Goal: Information Seeking & Learning: Find specific fact

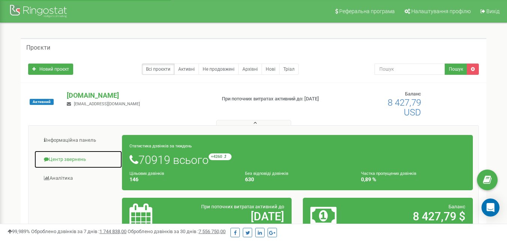
click at [66, 157] on link "Центр звернень" at bounding box center [78, 159] width 88 height 18
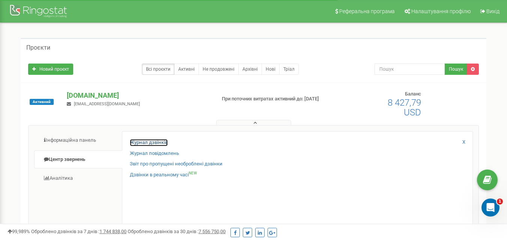
click at [162, 140] on link "Журнал дзвінків" at bounding box center [149, 142] width 38 height 7
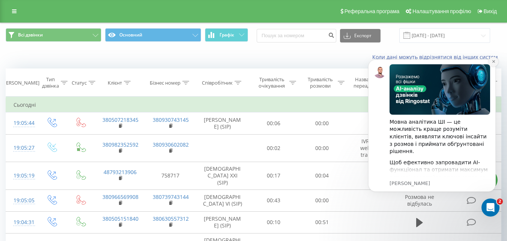
click at [493, 61] on icon "Dismiss notification" at bounding box center [493, 61] width 3 height 3
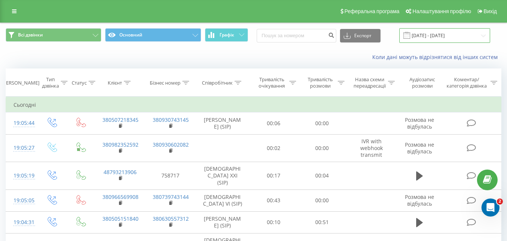
click at [485, 36] on input "20.07.2025 - 20.08.2025" at bounding box center [445, 35] width 91 height 15
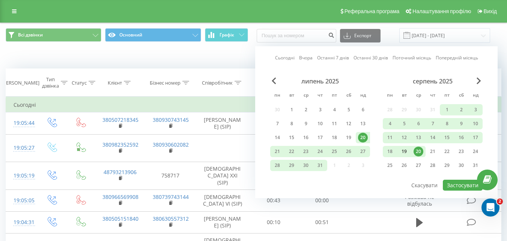
click at [407, 150] on div "19" at bounding box center [405, 151] width 10 height 10
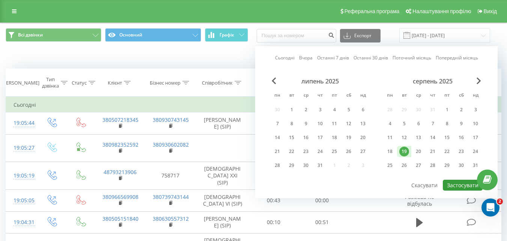
click at [457, 184] on button "Застосувати" at bounding box center [463, 185] width 40 height 11
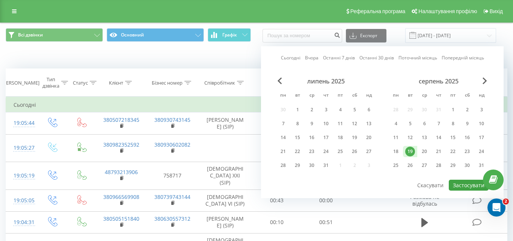
type input "19.08.2025 - 19.08.2025"
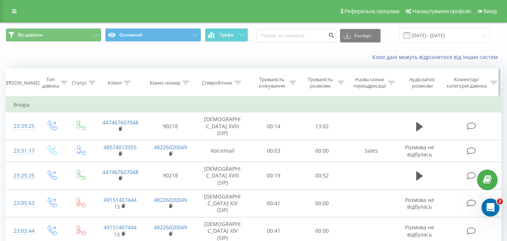
click at [237, 83] on icon at bounding box center [238, 83] width 7 height 4
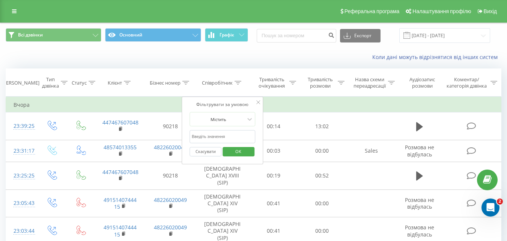
click at [228, 135] on input "text" at bounding box center [223, 136] width 66 height 13
type input "Рожко"
click at [245, 151] on span "OK" at bounding box center [238, 151] width 21 height 12
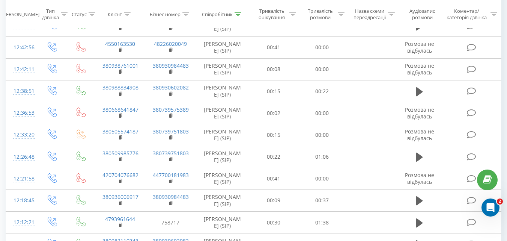
scroll to position [446, 0]
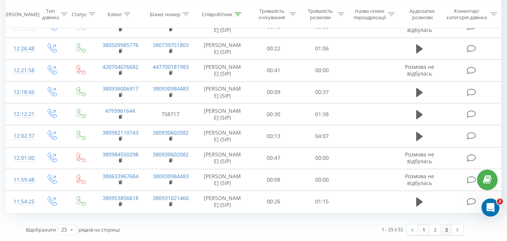
click at [448, 230] on link "3" at bounding box center [446, 229] width 11 height 11
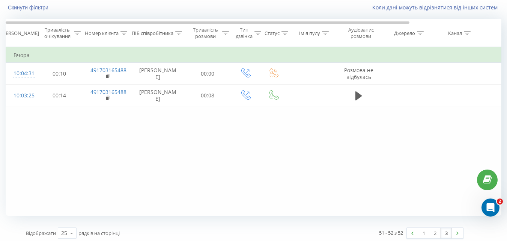
scroll to position [53, 0]
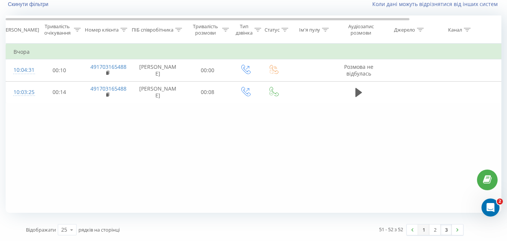
click at [423, 231] on link "1" at bounding box center [423, 229] width 11 height 11
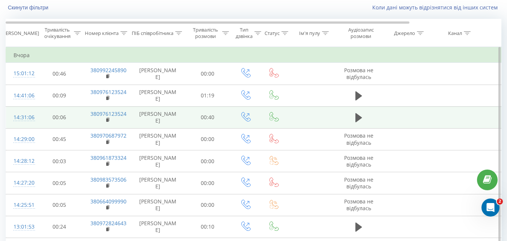
scroll to position [12, 0]
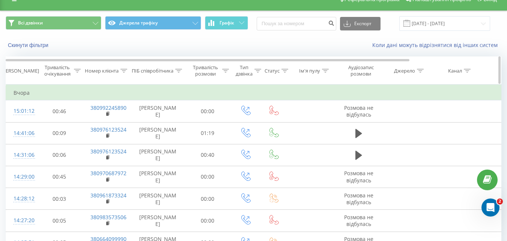
click at [178, 71] on icon at bounding box center [178, 71] width 7 height 4
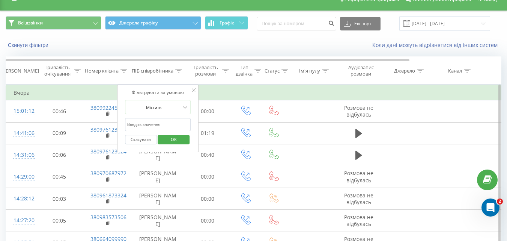
click at [155, 124] on input "text" at bounding box center [158, 124] width 66 height 13
type input "N"
type input "Тарара"
click at [177, 142] on span "OK" at bounding box center [173, 139] width 21 height 12
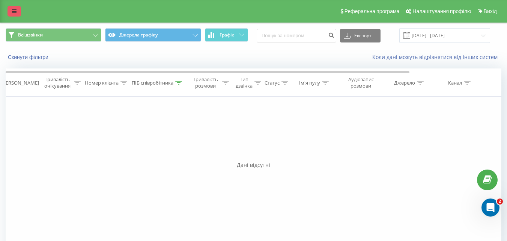
click at [14, 10] on icon at bounding box center [14, 11] width 5 height 5
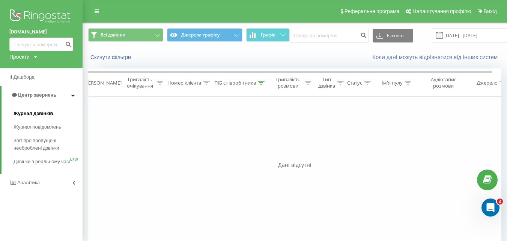
click at [48, 110] on span "Журнал дзвінків" at bounding box center [34, 114] width 40 height 8
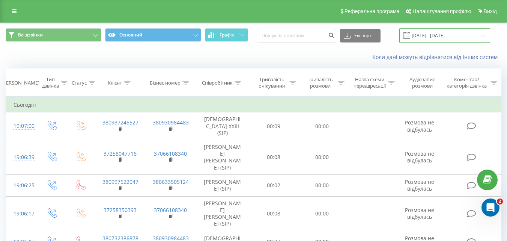
click at [466, 34] on input "20.07.2025 - 20.08.2025" at bounding box center [445, 35] width 91 height 15
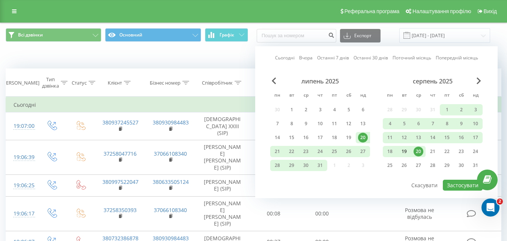
click at [404, 152] on div "19" at bounding box center [405, 151] width 10 height 10
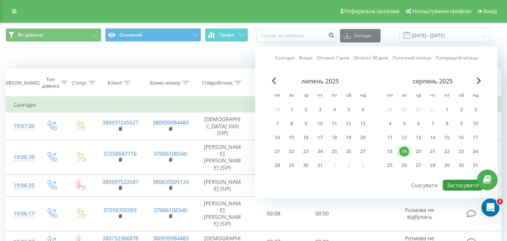
click at [465, 187] on button "Застосувати" at bounding box center [463, 185] width 40 height 11
type input "19.08.2025 - 19.08.2025"
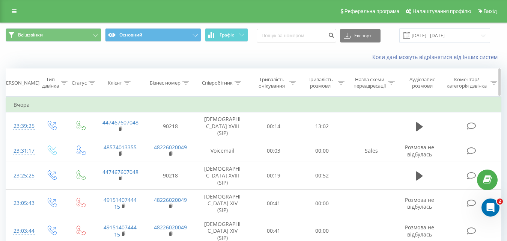
click at [239, 84] on icon at bounding box center [238, 83] width 7 height 4
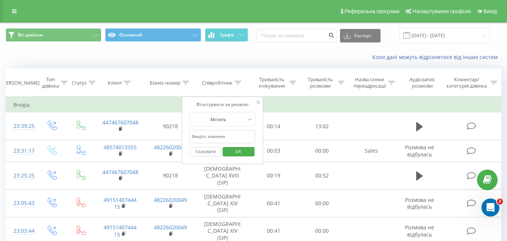
click at [234, 137] on input "text" at bounding box center [223, 136] width 66 height 13
type input "Тарара"
click at [236, 148] on span "OK" at bounding box center [238, 151] width 21 height 12
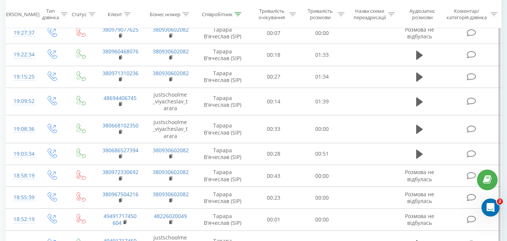
scroll to position [487, 0]
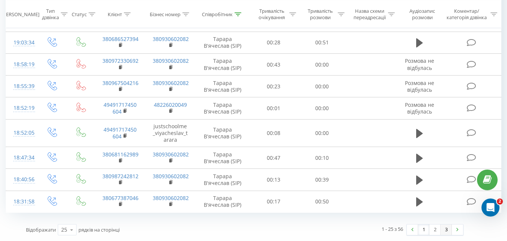
click at [448, 229] on link "3" at bounding box center [446, 229] width 11 height 11
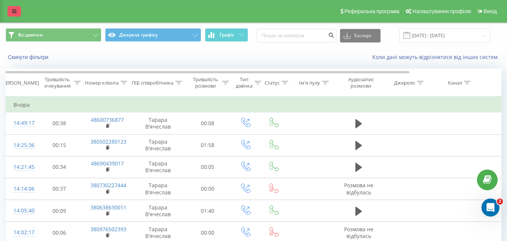
click at [11, 11] on link at bounding box center [15, 11] width 14 height 11
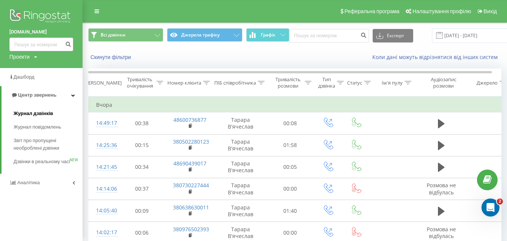
click at [30, 115] on span "Журнал дзвінків" at bounding box center [34, 114] width 40 height 8
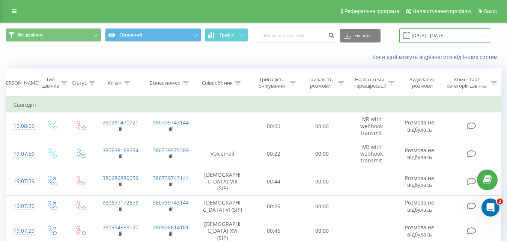
click at [471, 35] on input "20.07.2025 - 20.08.2025" at bounding box center [445, 35] width 91 height 15
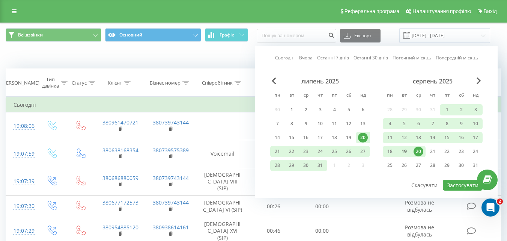
click at [406, 152] on div "19" at bounding box center [405, 151] width 10 height 10
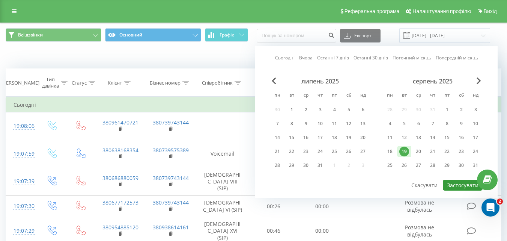
click at [461, 186] on button "Застосувати" at bounding box center [463, 185] width 40 height 11
type input "19.08.2025 - 19.08.2025"
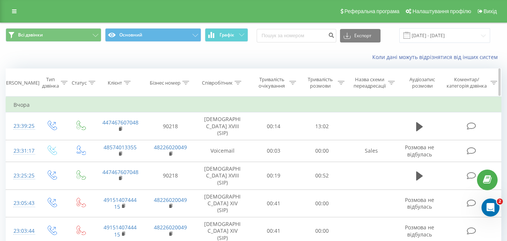
click at [239, 83] on icon at bounding box center [238, 83] width 7 height 4
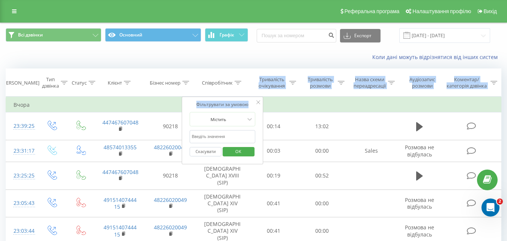
click at [213, 137] on input "text" at bounding box center [223, 136] width 66 height 13
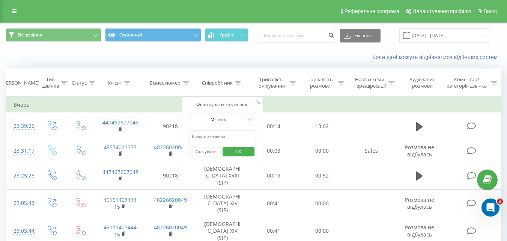
click at [213, 137] on input "text" at bounding box center [223, 136] width 66 height 13
type input "Кононенко"
click at [238, 152] on span "OK" at bounding box center [238, 151] width 21 height 12
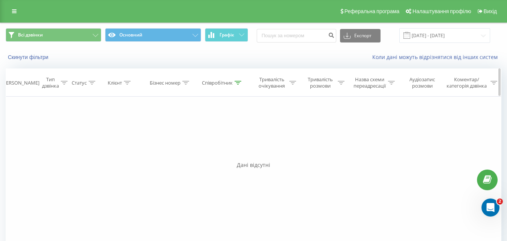
click at [239, 82] on icon at bounding box center [238, 83] width 7 height 4
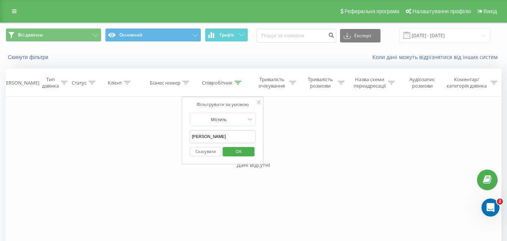
click at [237, 152] on span "OK" at bounding box center [238, 151] width 21 height 12
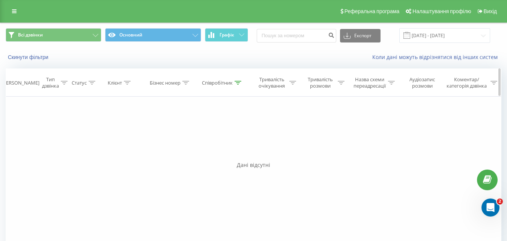
click at [240, 83] on icon at bounding box center [238, 83] width 7 height 4
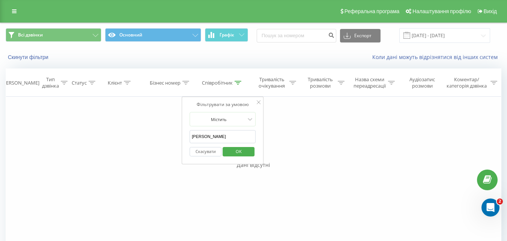
drag, startPoint x: 208, startPoint y: 136, endPoint x: 182, endPoint y: 142, distance: 27.0
click at [182, 142] on div "Фільтрувати за умовою Містить Кононенко Скасувати OK" at bounding box center [223, 131] width 82 height 68
click at [235, 152] on span "OK" at bounding box center [238, 151] width 21 height 12
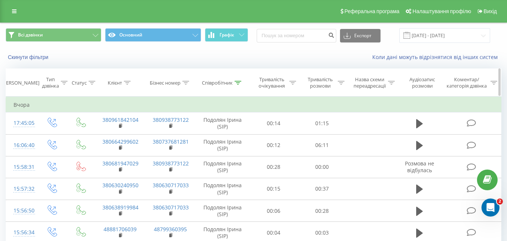
click at [239, 82] on icon at bounding box center [238, 83] width 7 height 4
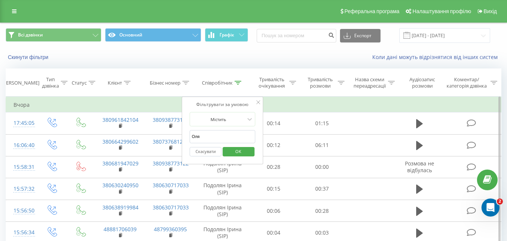
click at [208, 140] on input "Оля" at bounding box center [223, 136] width 66 height 13
click at [247, 154] on span "OK" at bounding box center [238, 151] width 21 height 12
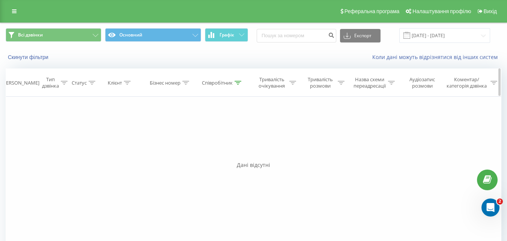
click at [235, 83] on icon at bounding box center [238, 83] width 7 height 4
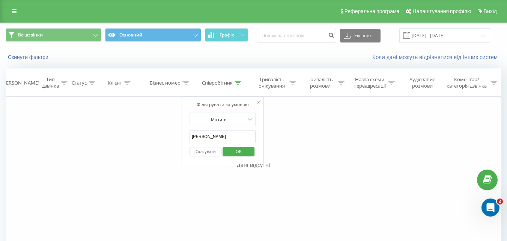
click at [199, 137] on input "Оля Кононенко" at bounding box center [223, 136] width 66 height 13
type input "Ольга Кононенко"
click at [243, 153] on span "OK" at bounding box center [238, 151] width 21 height 12
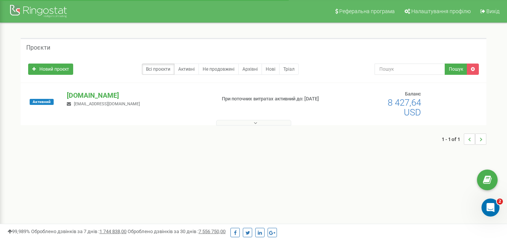
click at [255, 123] on icon at bounding box center [255, 122] width 3 height 5
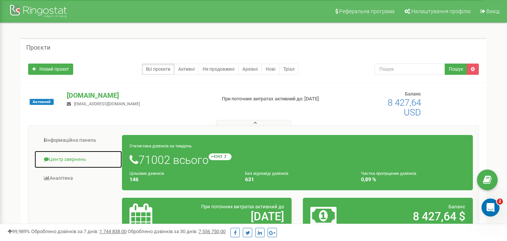
click at [68, 158] on link "Центр звернень" at bounding box center [78, 159] width 88 height 18
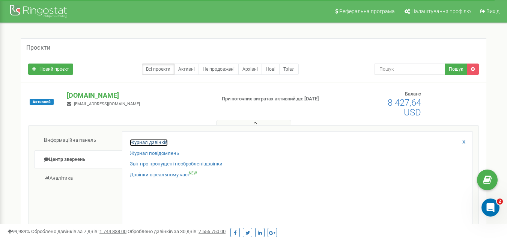
click at [162, 144] on link "Журнал дзвінків" at bounding box center [149, 142] width 38 height 7
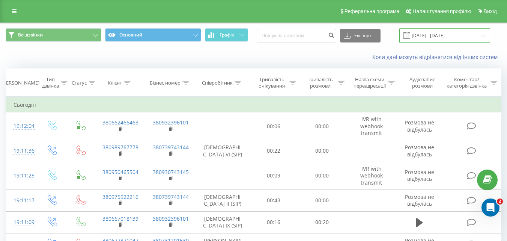
click at [486, 35] on input "[DATE] - [DATE]" at bounding box center [445, 35] width 91 height 15
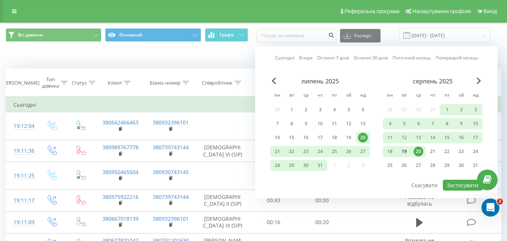
click at [407, 150] on div "19" at bounding box center [405, 151] width 10 height 10
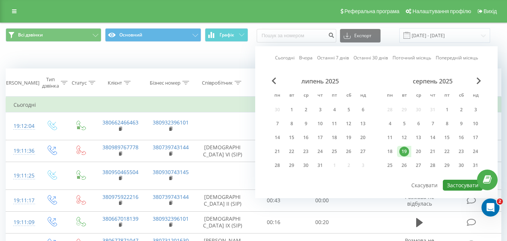
click at [467, 186] on button "Застосувати" at bounding box center [463, 185] width 40 height 11
type input "[DATE] - [DATE]"
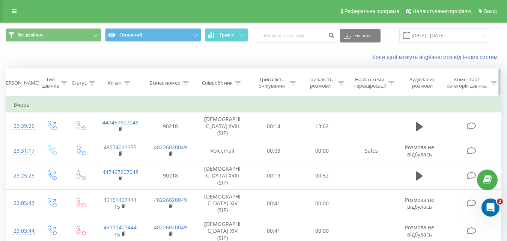
click at [237, 82] on icon at bounding box center [238, 83] width 7 height 4
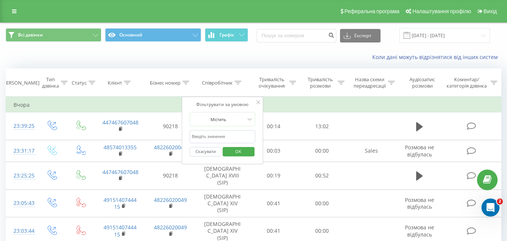
click at [222, 137] on input "text" at bounding box center [223, 136] width 66 height 13
type input "test"
click at [240, 150] on span "OK" at bounding box center [238, 151] width 21 height 12
